Goal: Task Accomplishment & Management: Use online tool/utility

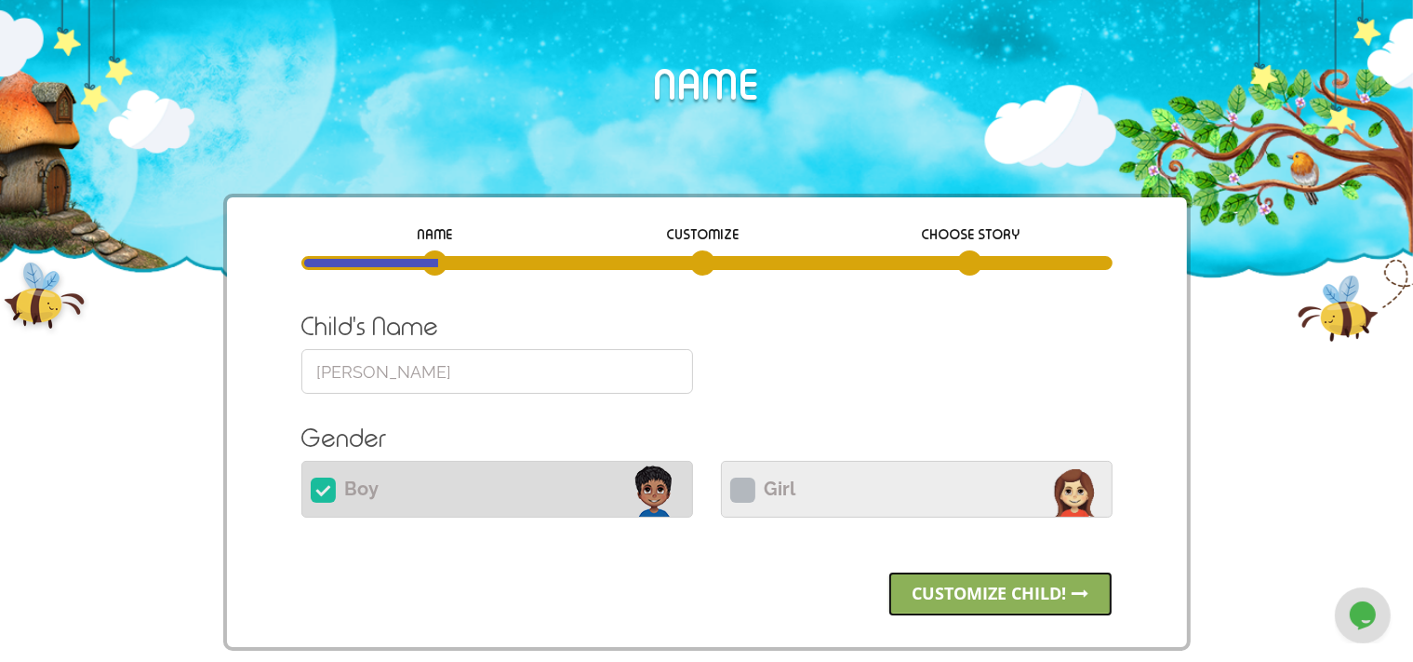
click at [1057, 584] on link "Customize child!" at bounding box center [1001, 593] width 224 height 45
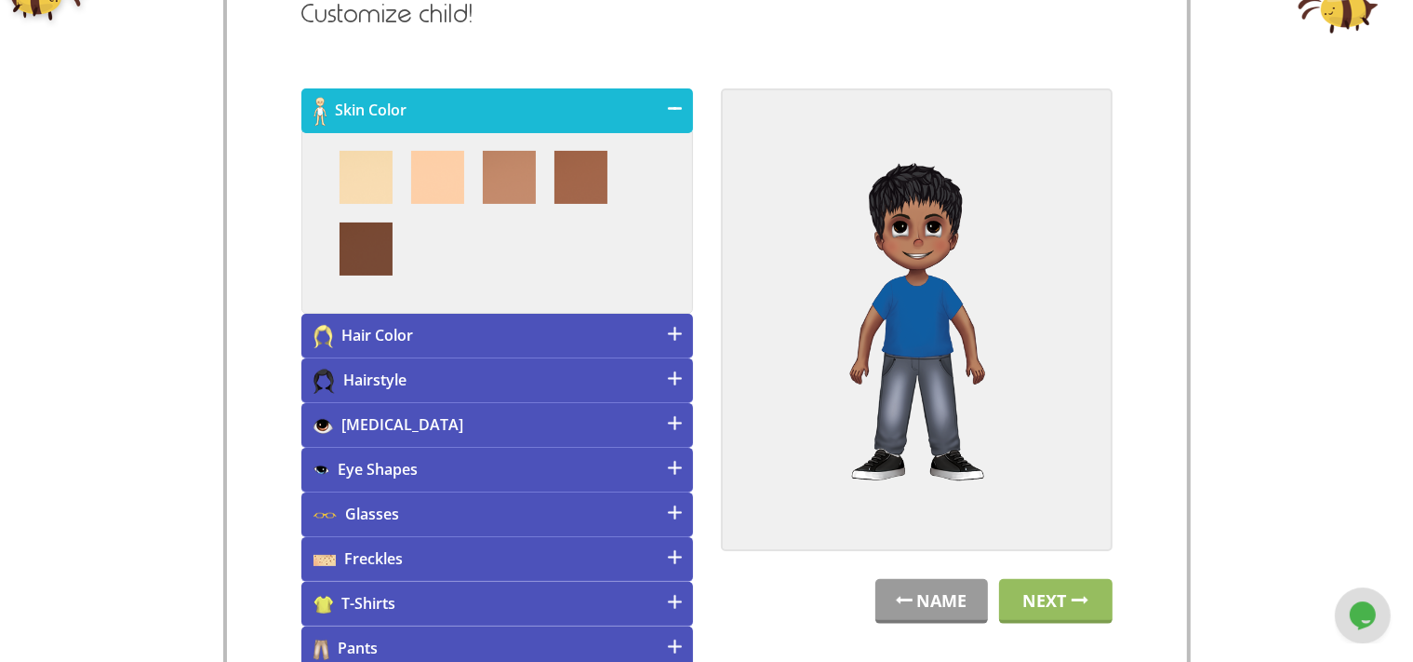
scroll to position [309, 0]
click at [940, 611] on link "NAME" at bounding box center [932, 600] width 113 height 45
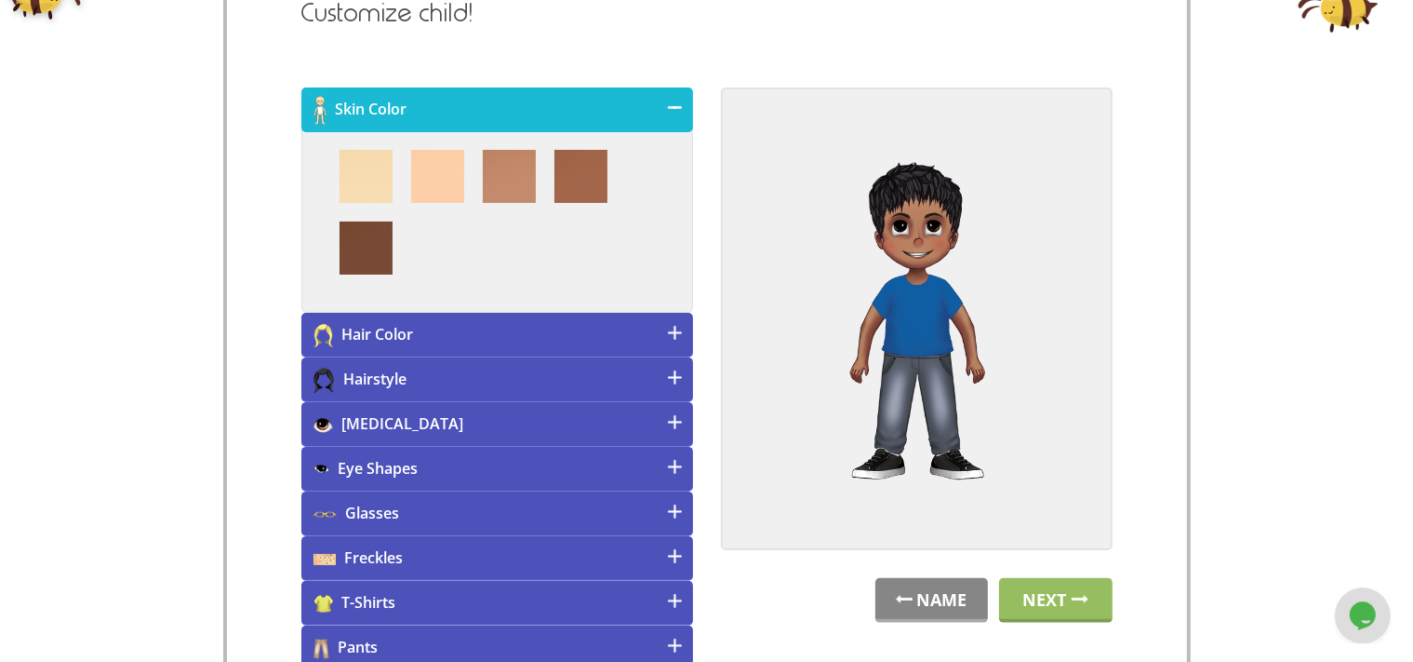
scroll to position [156, 0]
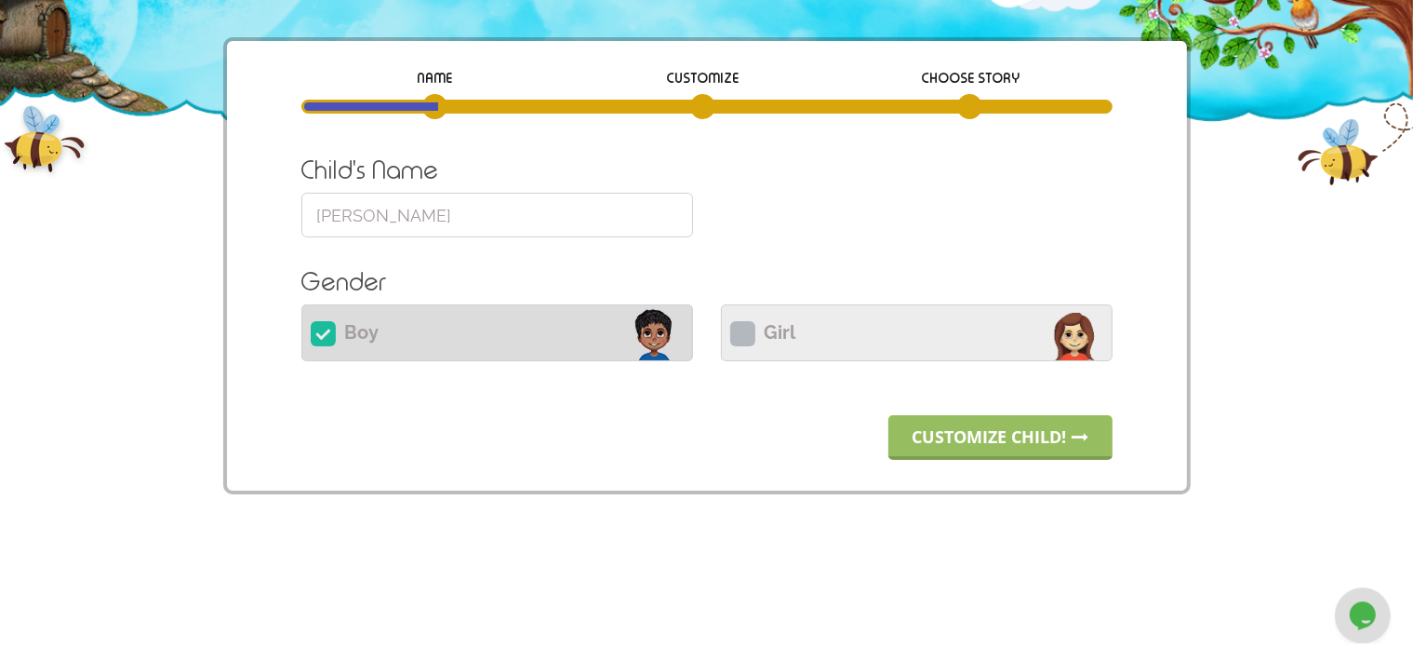
click at [746, 358] on label "Girl" at bounding box center [917, 332] width 392 height 57
click at [746, 353] on input "Girl" at bounding box center [917, 330] width 392 height 45
radio input "true"
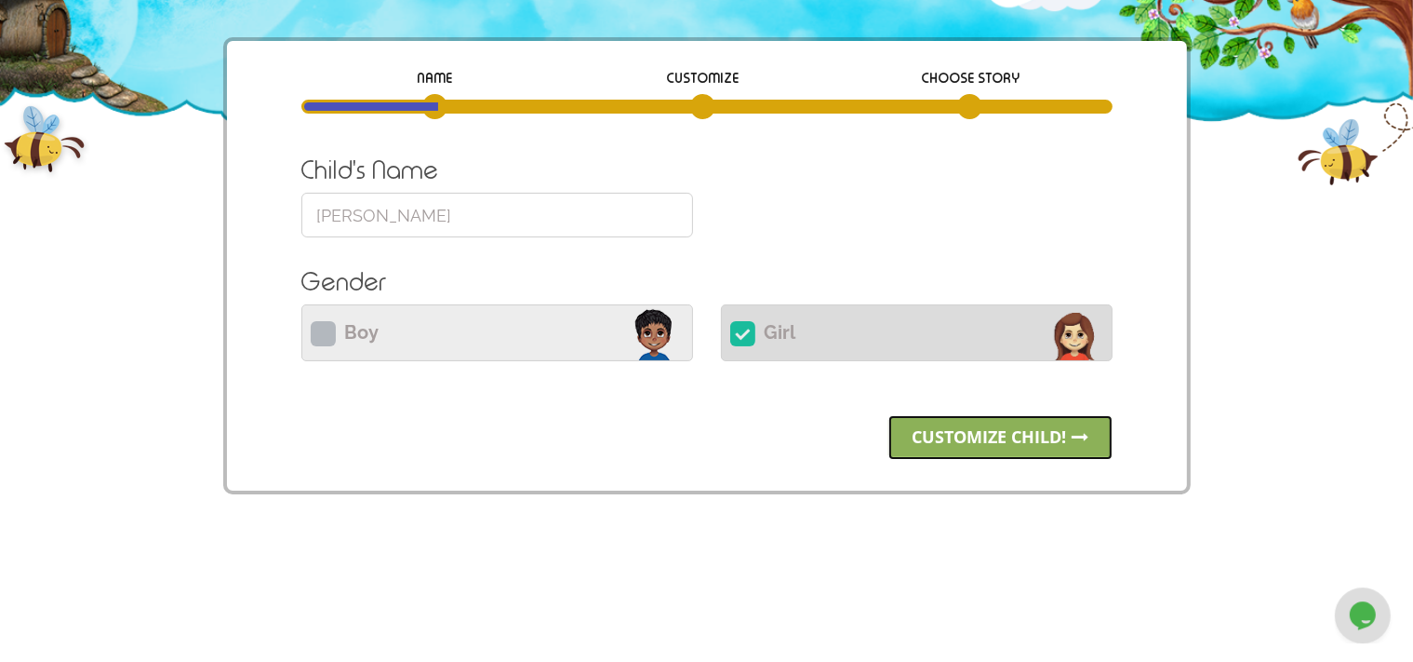
click at [943, 422] on link "Customize child!" at bounding box center [1001, 437] width 224 height 45
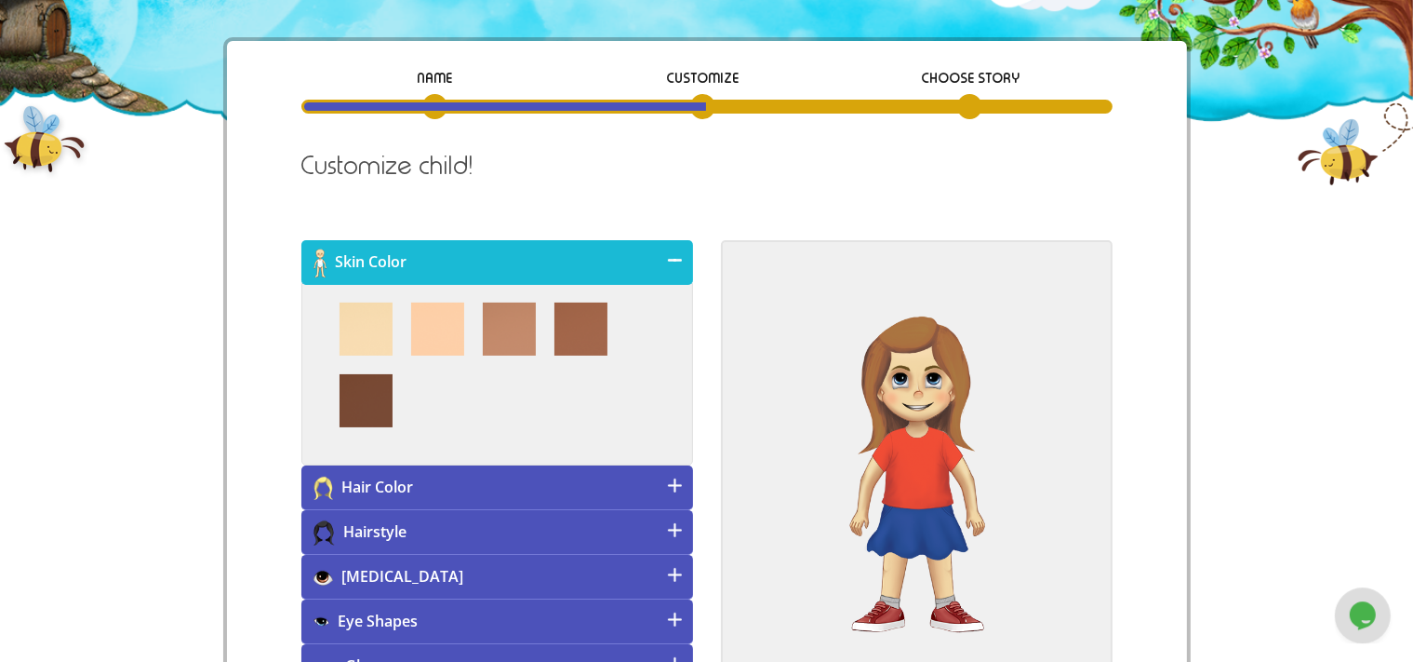
click at [542, 579] on h4 "[MEDICAL_DATA]" at bounding box center [497, 577] width 392 height 45
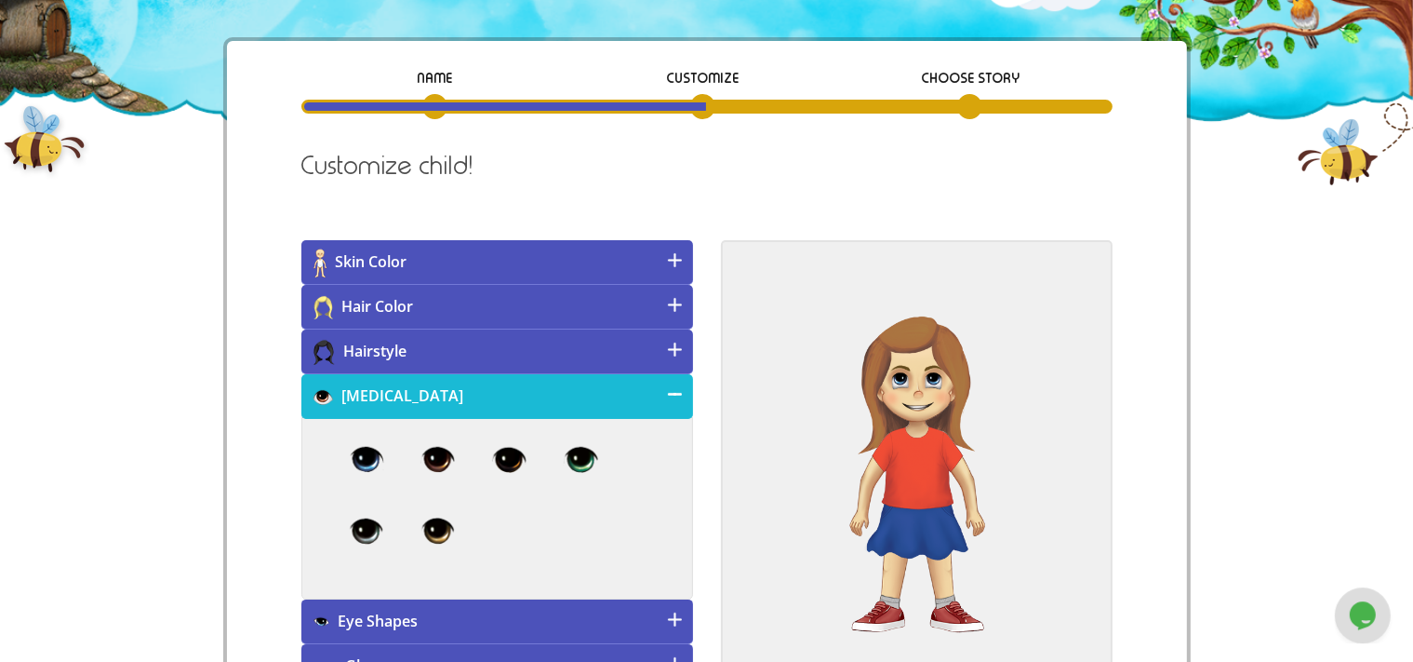
click at [528, 619] on h4 "Eye Shapes" at bounding box center [497, 621] width 392 height 45
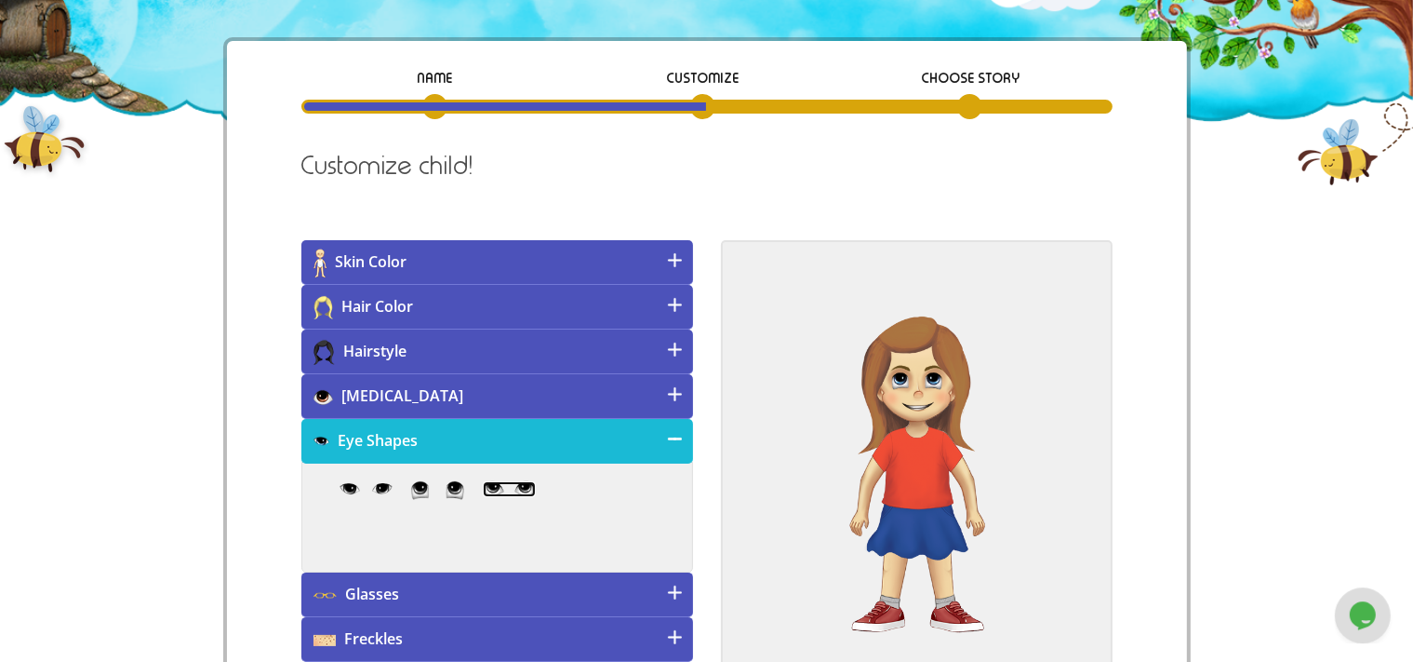
click at [510, 492] on img at bounding box center [509, 489] width 53 height 17
click at [449, 313] on h4 "Hair Color" at bounding box center [497, 307] width 392 height 45
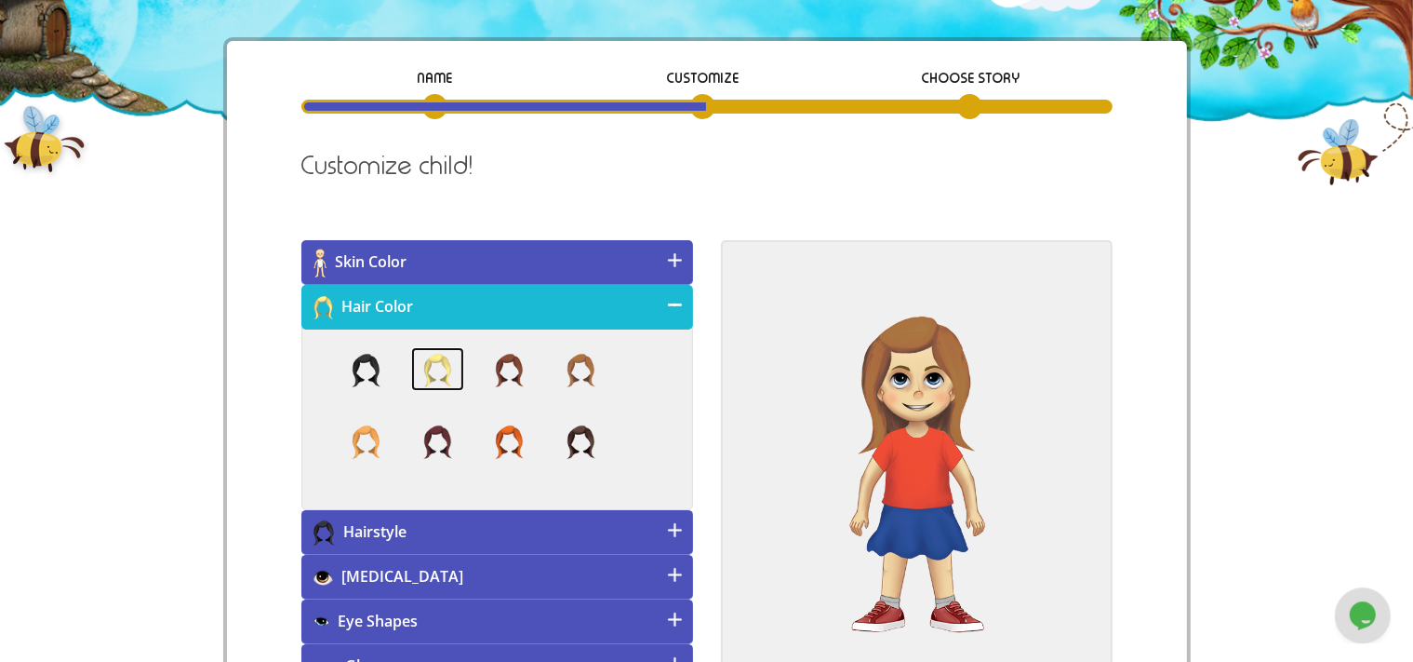
click at [437, 361] on img at bounding box center [437, 369] width 53 height 45
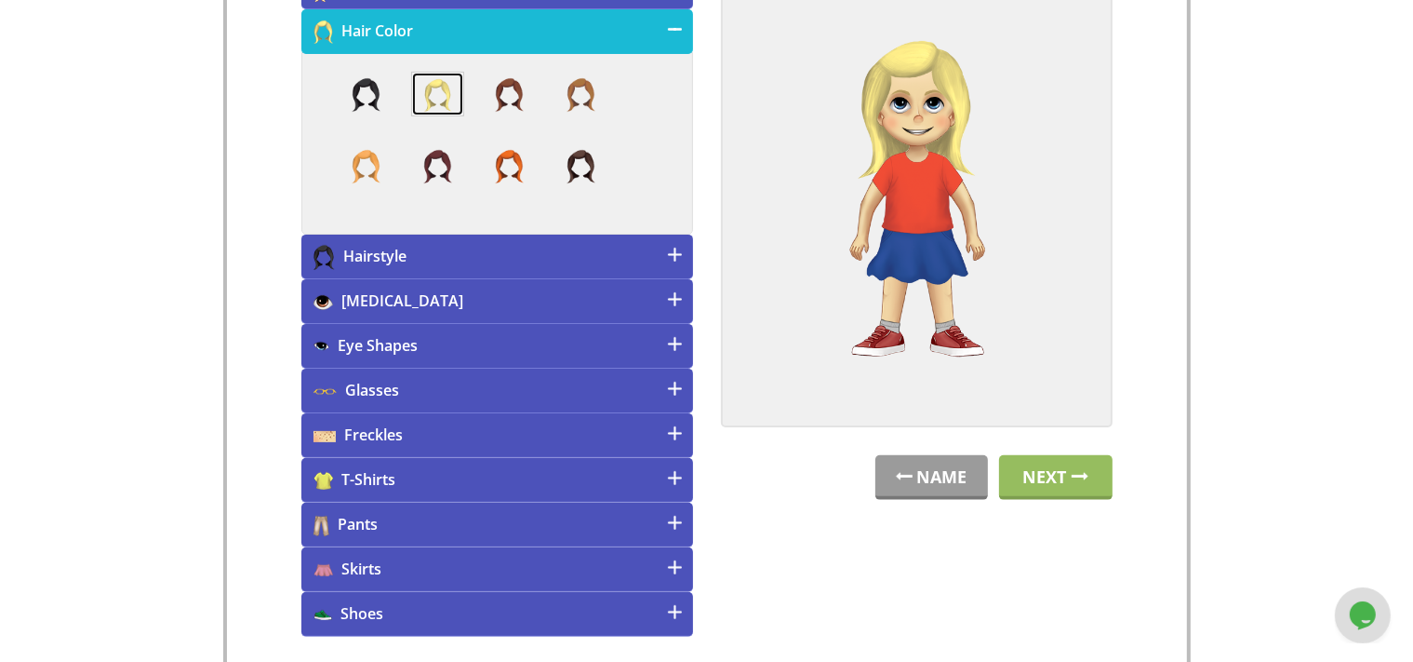
scroll to position [443, 0]
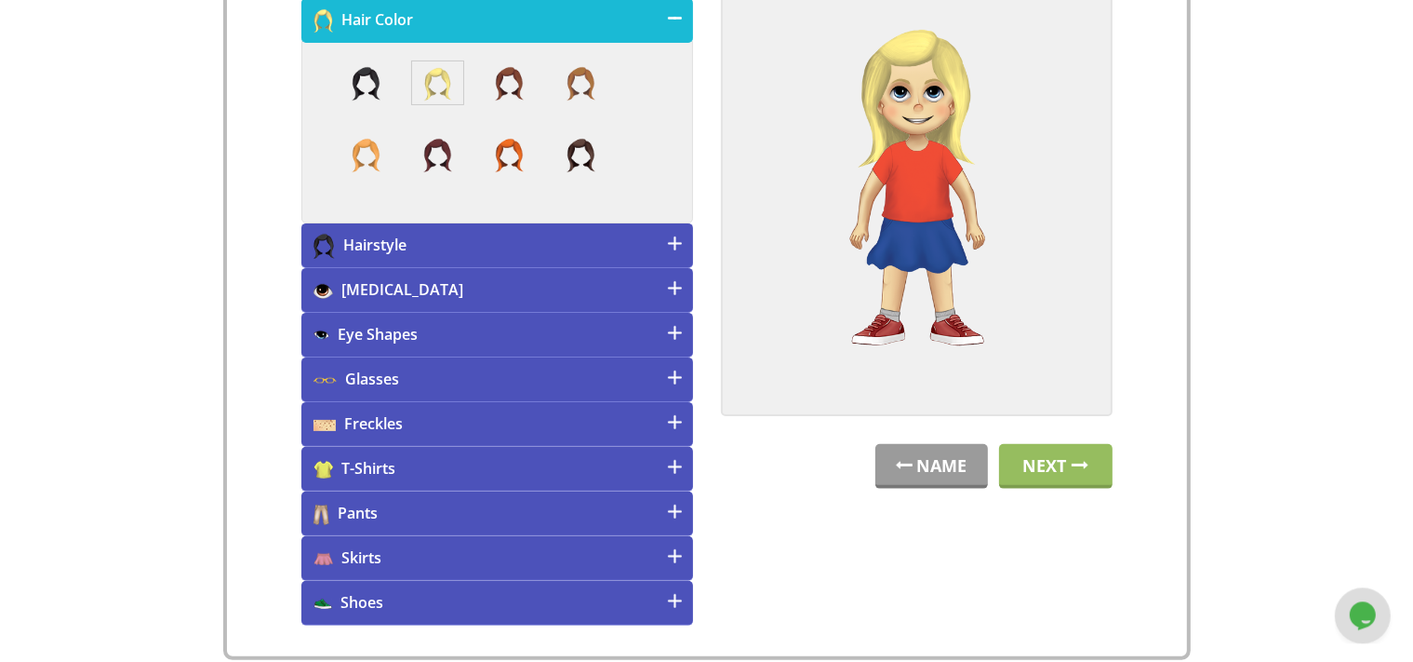
click at [650, 423] on h4 "Freckles" at bounding box center [497, 424] width 392 height 45
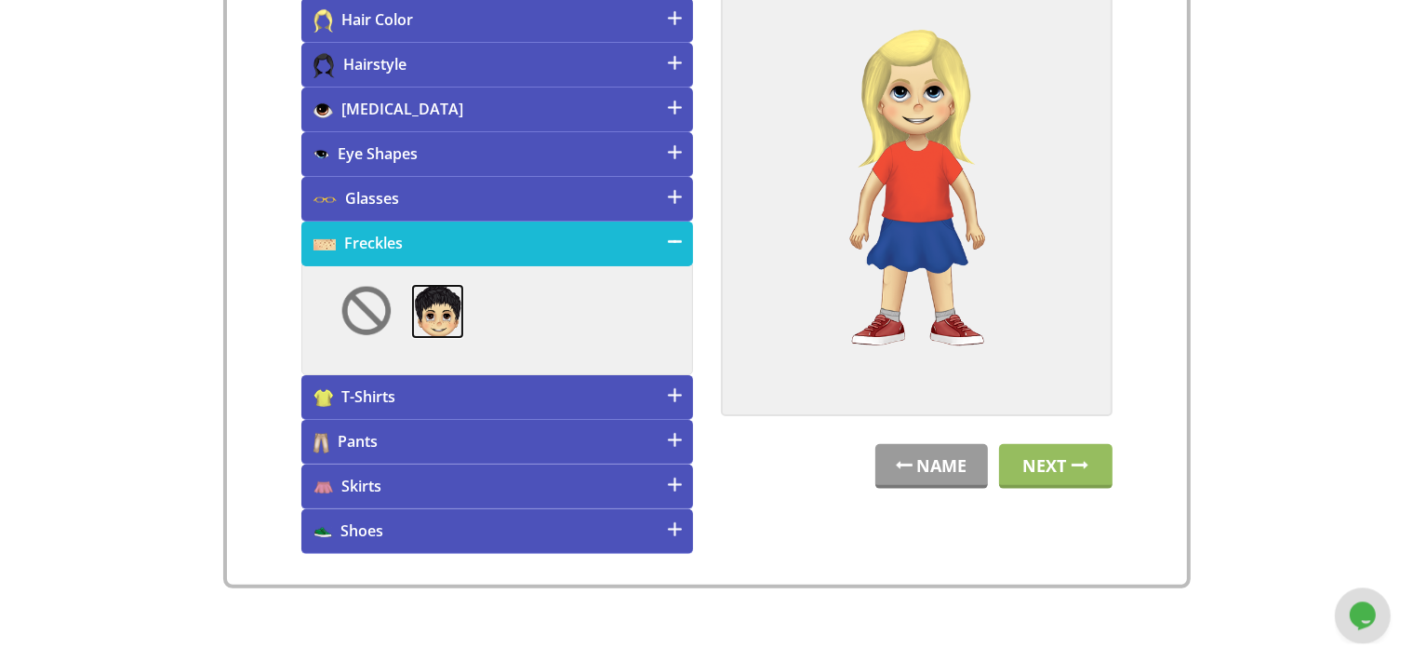
click at [432, 294] on img at bounding box center [437, 312] width 53 height 56
click at [427, 185] on h4 "Glasses" at bounding box center [497, 199] width 392 height 45
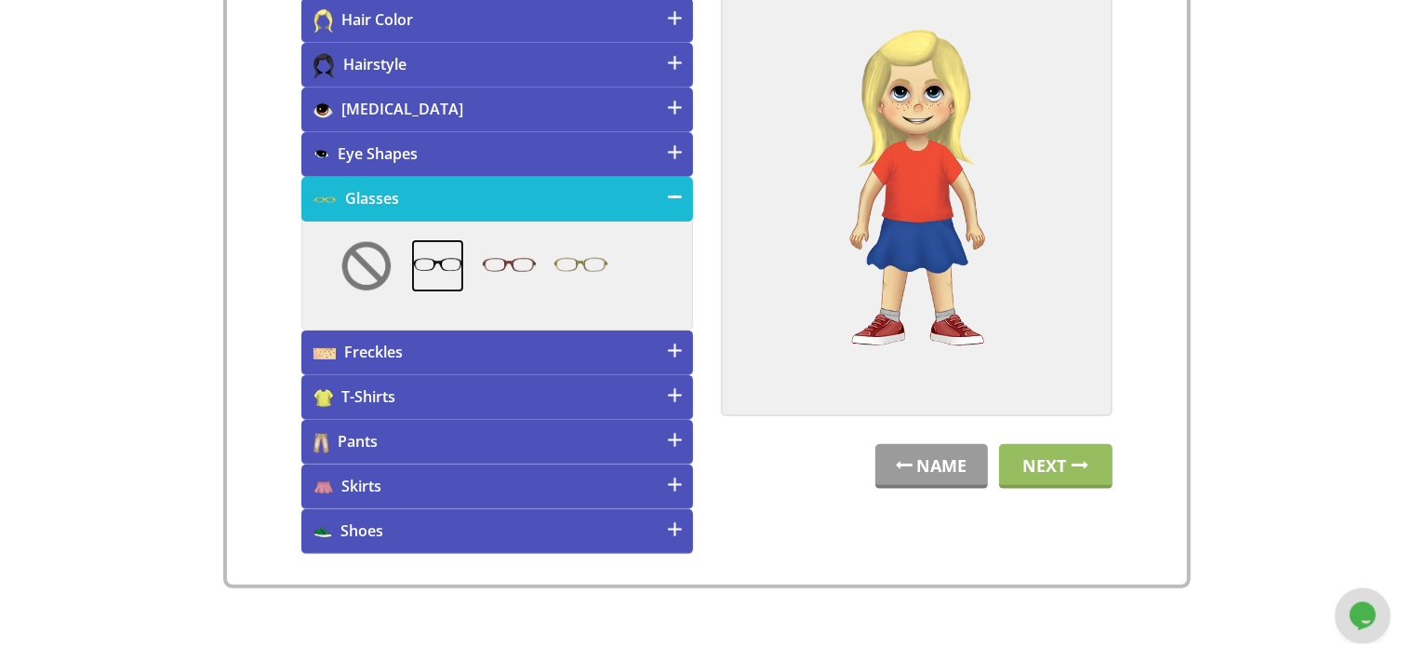
click at [437, 246] on img at bounding box center [437, 265] width 53 height 53
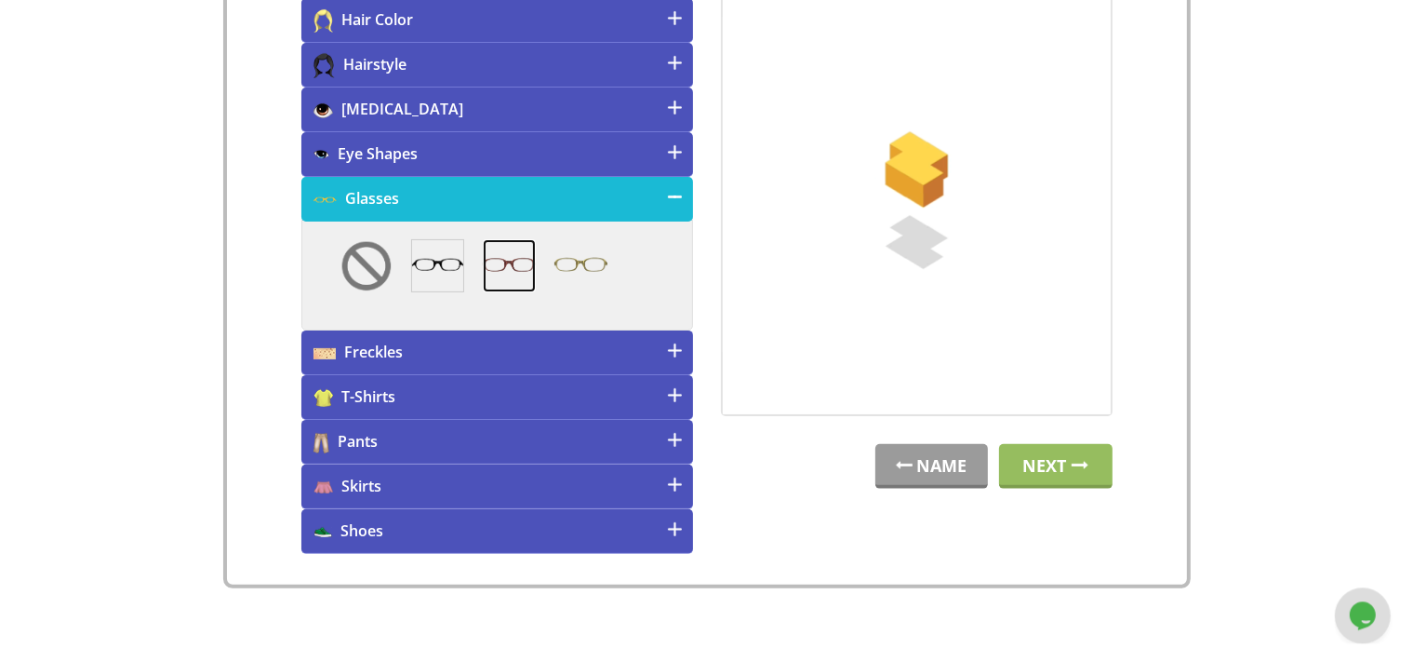
click at [497, 261] on img at bounding box center [509, 265] width 53 height 53
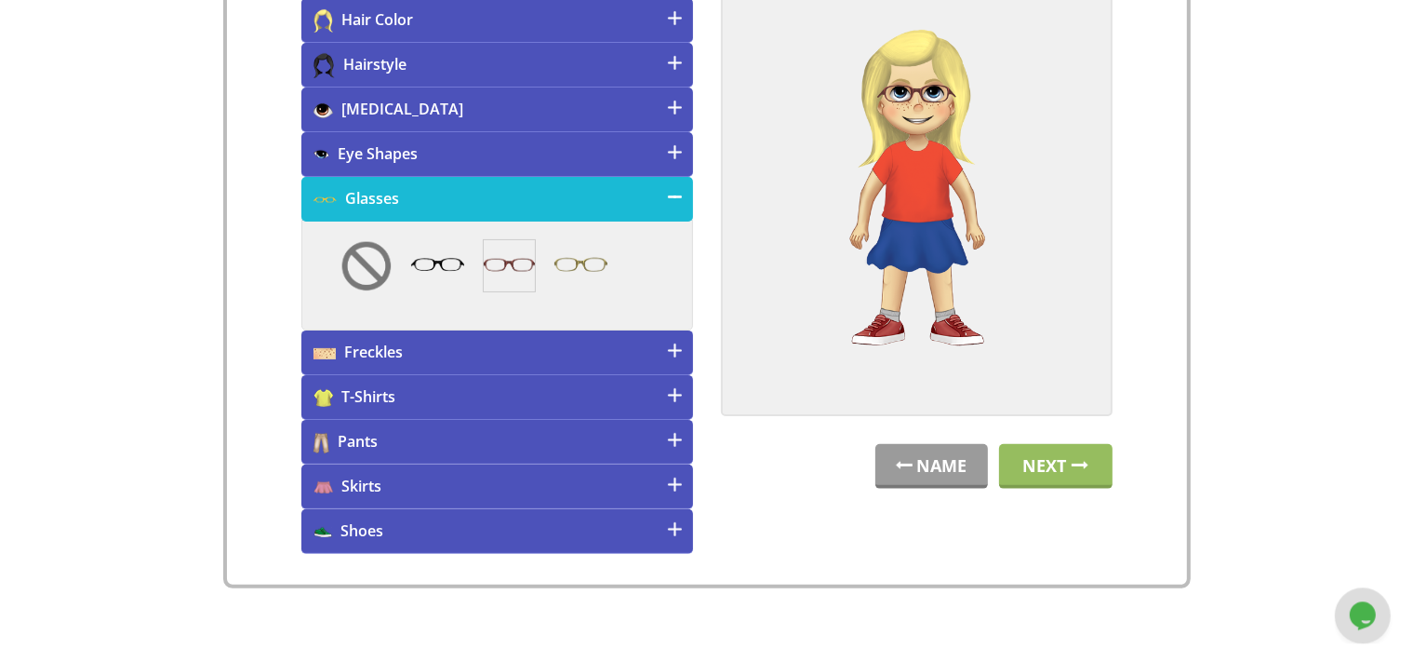
click at [450, 62] on h4 "Hairstyle" at bounding box center [497, 65] width 392 height 45
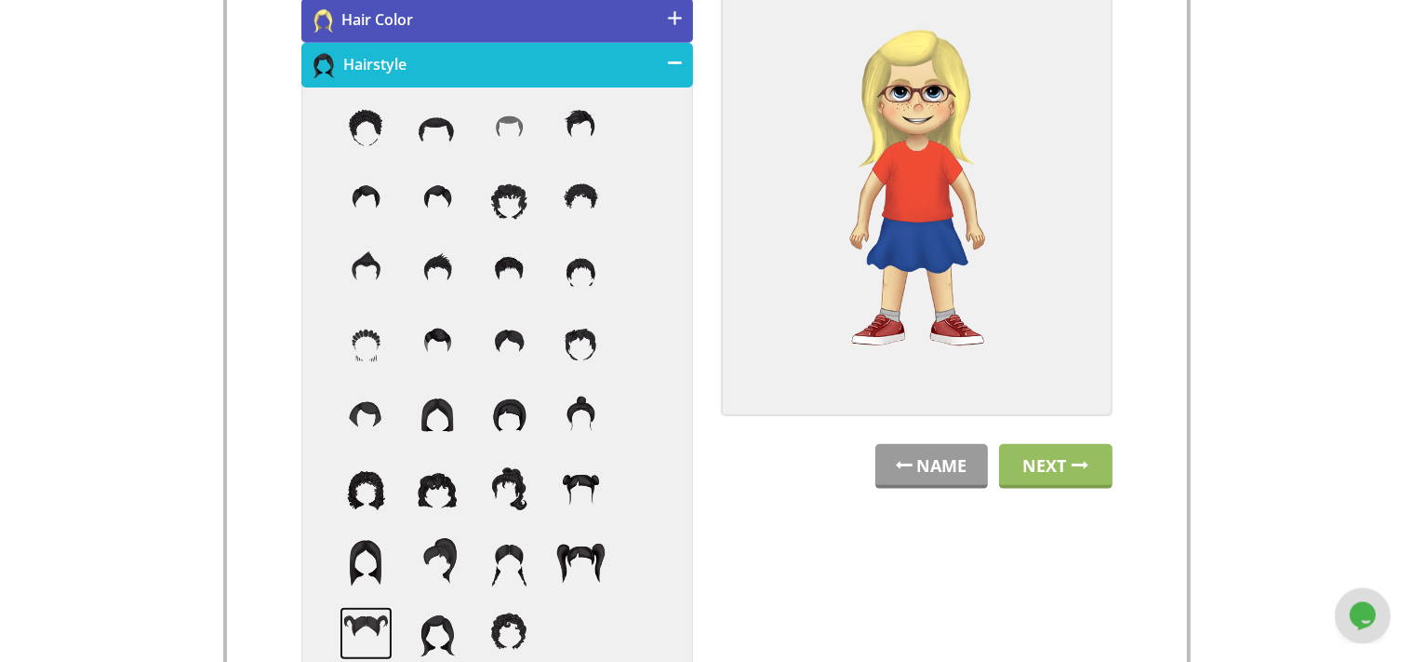
click at [368, 611] on img at bounding box center [366, 633] width 53 height 53
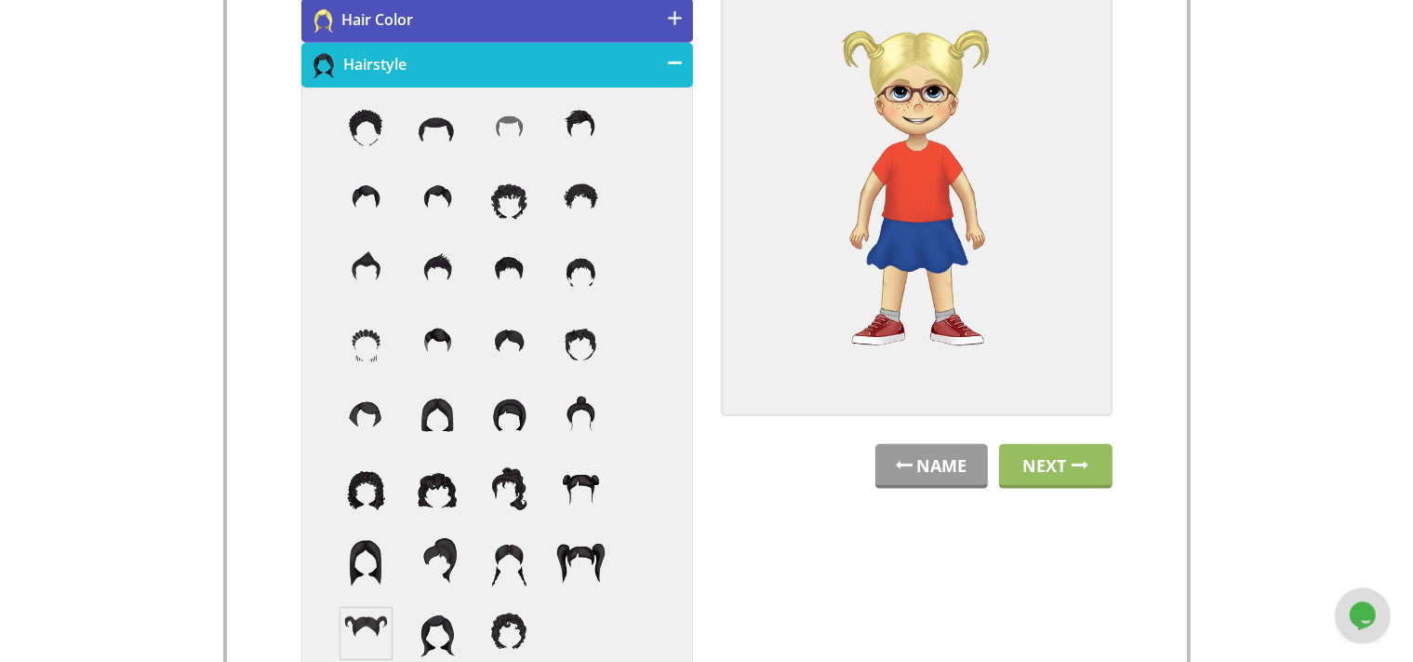
click at [620, 66] on h4 "Hairstyle" at bounding box center [497, 65] width 392 height 45
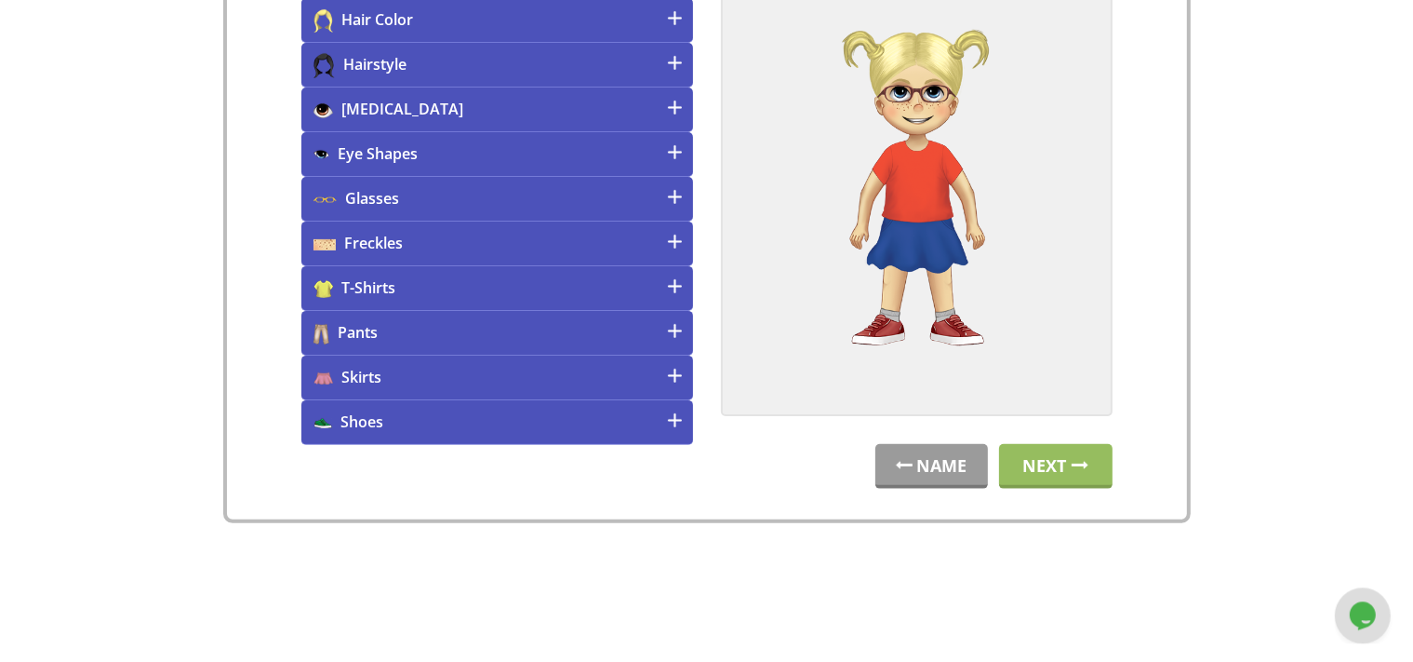
click at [556, 365] on h4 "Skirts" at bounding box center [497, 377] width 392 height 45
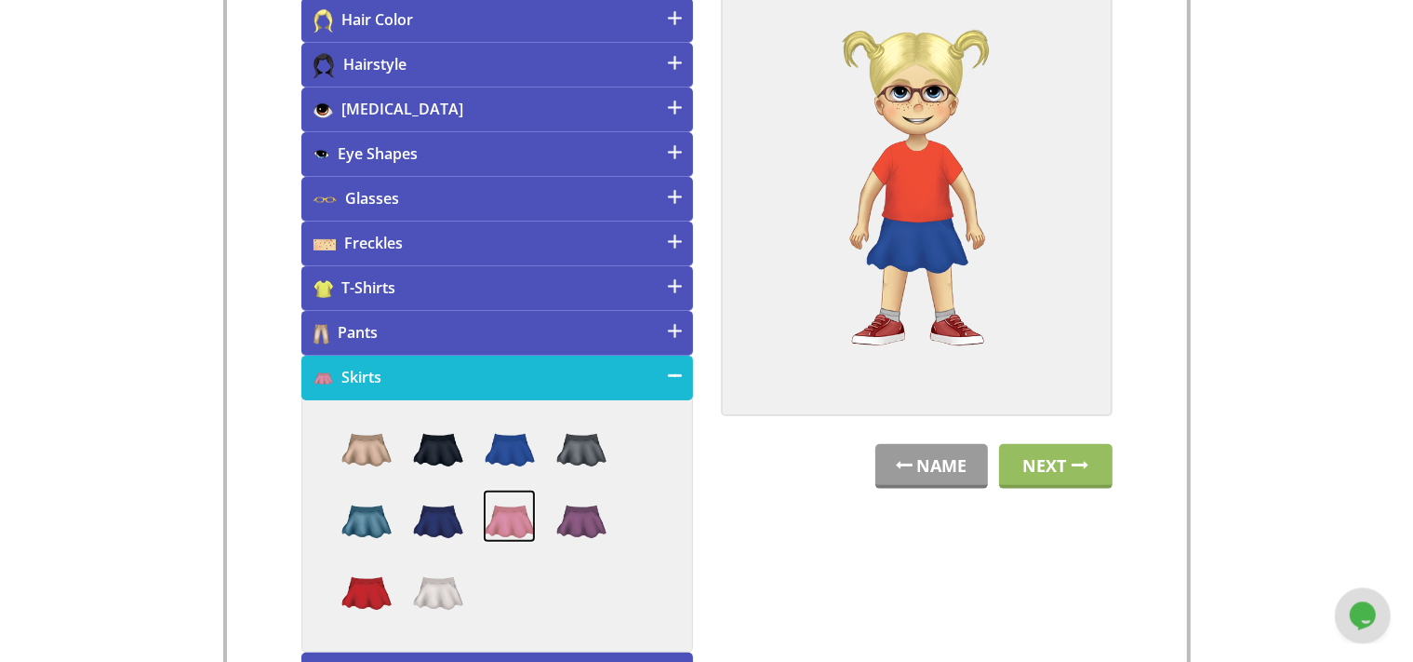
click at [516, 521] on img at bounding box center [509, 515] width 53 height 53
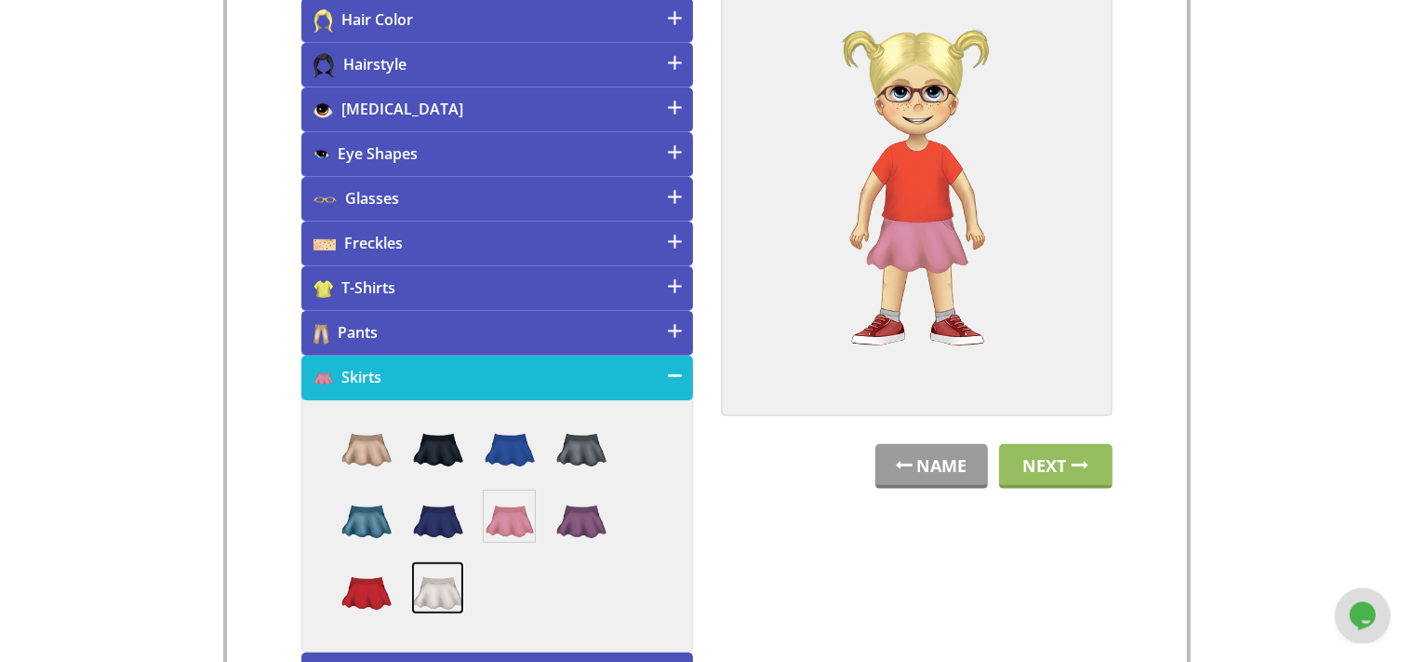
click at [421, 584] on img at bounding box center [437, 587] width 53 height 53
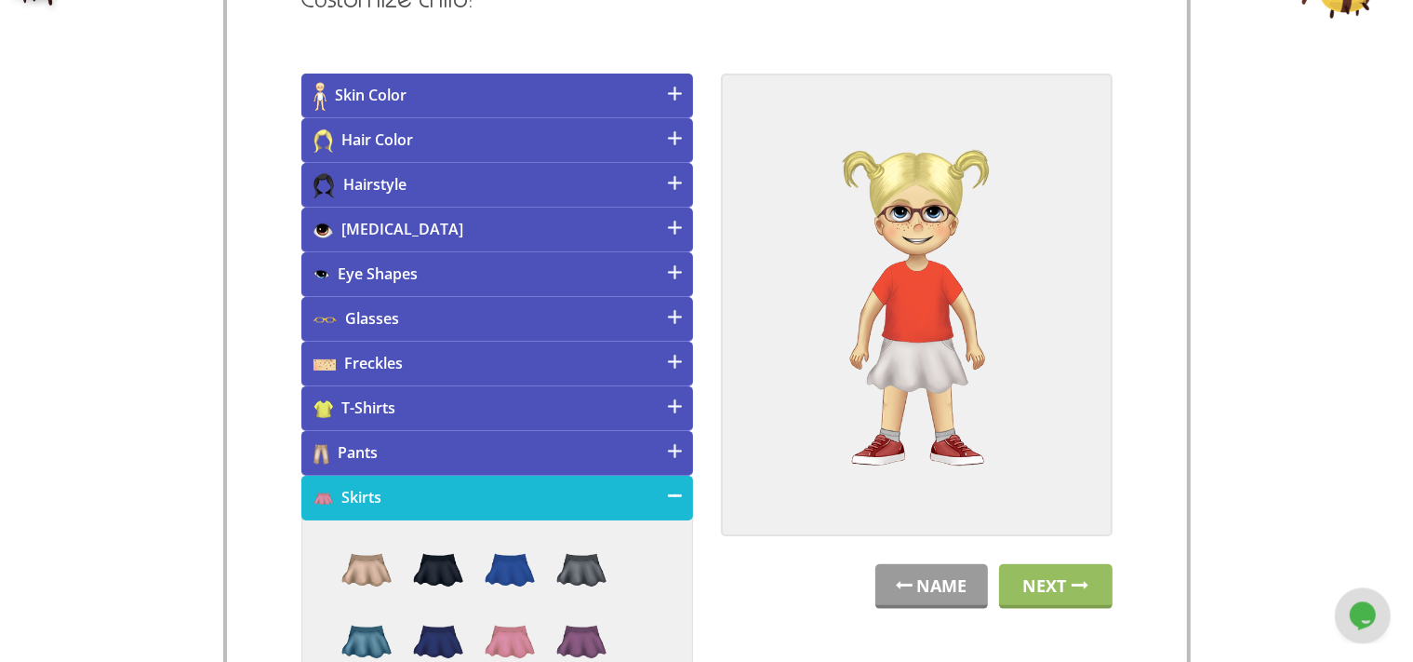
scroll to position [324, 0]
